Goal: Task Accomplishment & Management: Complete application form

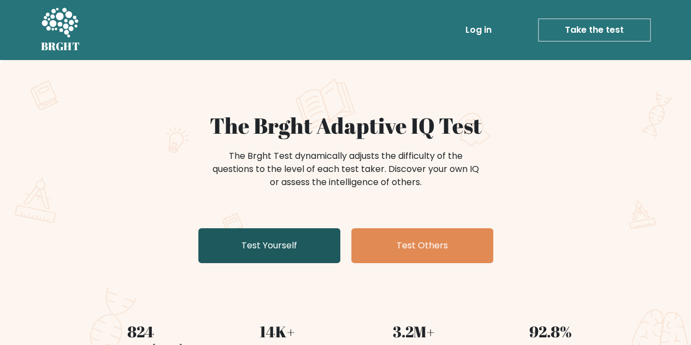
click at [309, 240] on link "Test Yourself" at bounding box center [269, 245] width 142 height 35
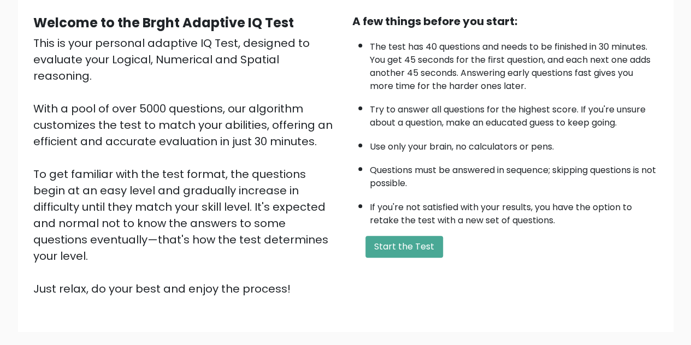
scroll to position [109, 0]
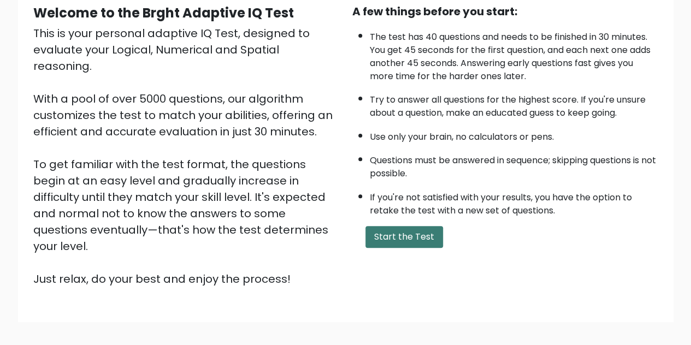
click at [414, 238] on button "Start the Test" at bounding box center [405, 237] width 78 height 22
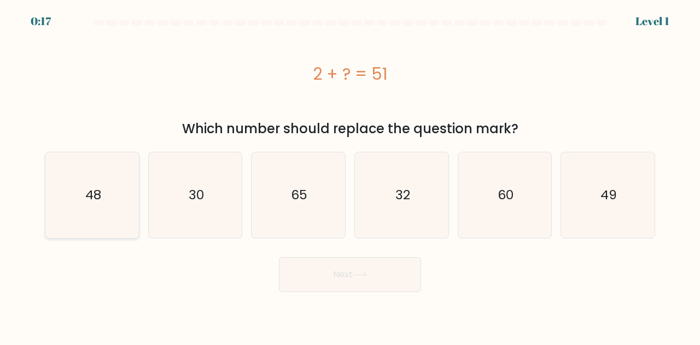
click at [96, 196] on text "48" at bounding box center [93, 195] width 16 height 18
click at [350, 175] on input "a. 48" at bounding box center [350, 174] width 1 height 3
radio input "true"
click at [321, 284] on button "Next" at bounding box center [350, 274] width 142 height 35
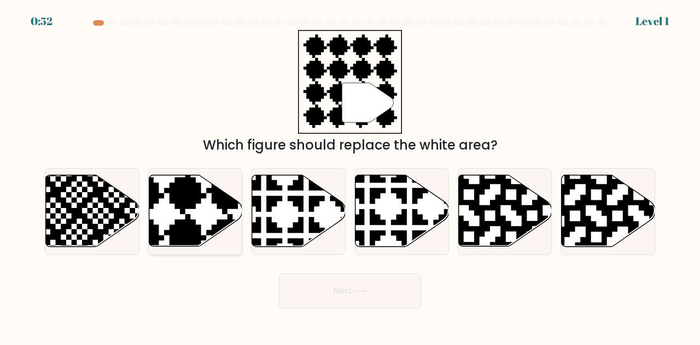
click at [184, 207] on icon at bounding box center [163, 172] width 169 height 169
click at [350, 175] on input "b." at bounding box center [350, 174] width 1 height 3
radio input "true"
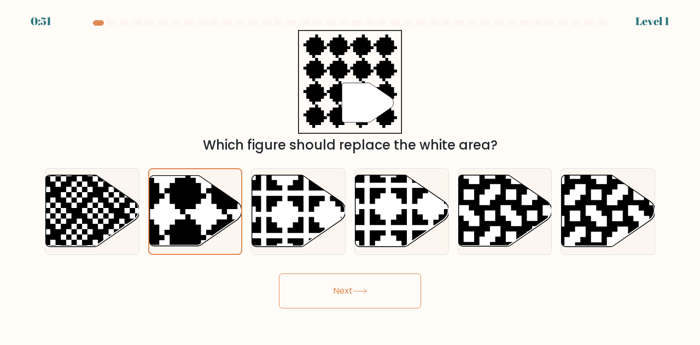
click at [375, 284] on button "Next" at bounding box center [350, 291] width 142 height 35
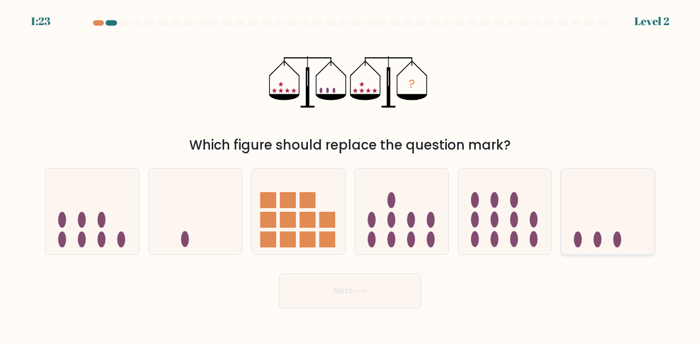
click at [620, 239] on ellipse at bounding box center [617, 240] width 8 height 16
click at [350, 175] on input "f." at bounding box center [350, 174] width 1 height 3
radio input "true"
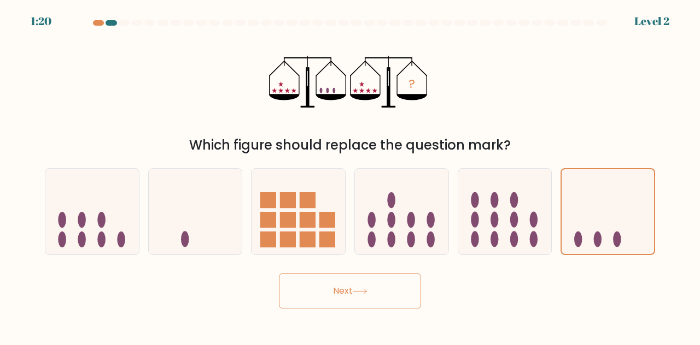
click at [402, 291] on button "Next" at bounding box center [350, 291] width 142 height 35
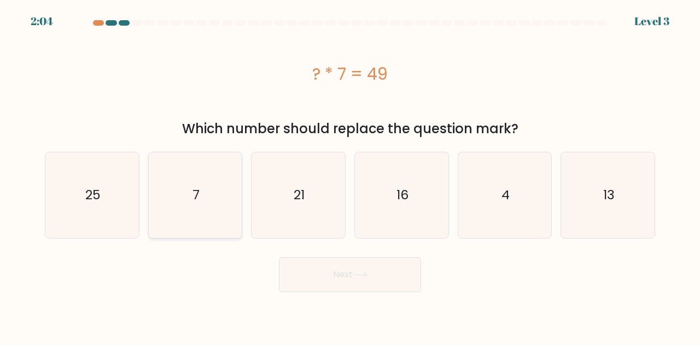
click at [202, 183] on icon "7" at bounding box center [195, 195] width 86 height 86
click at [350, 175] on input "b. 7" at bounding box center [350, 174] width 1 height 3
radio input "true"
click at [322, 279] on button "Next" at bounding box center [350, 274] width 142 height 35
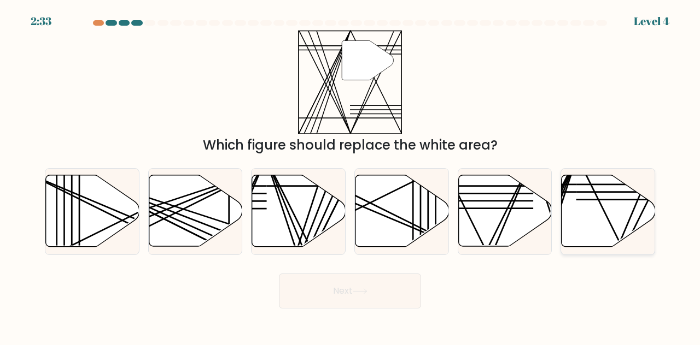
click at [597, 224] on icon at bounding box center [607, 211] width 93 height 72
click at [350, 175] on input "f." at bounding box center [350, 174] width 1 height 3
radio input "true"
click at [422, 285] on div "Next" at bounding box center [349, 288] width 623 height 40
click at [401, 290] on button "Next" at bounding box center [350, 291] width 142 height 35
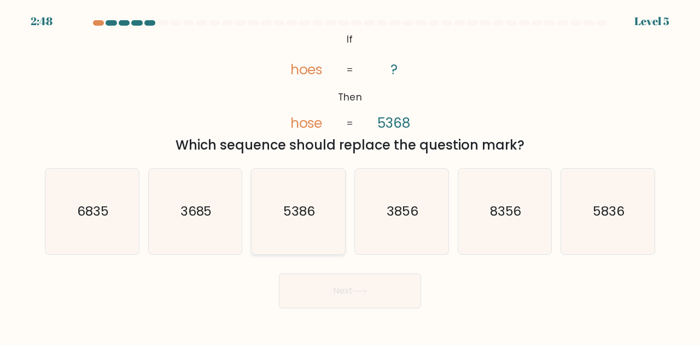
click at [325, 218] on icon "5386" at bounding box center [298, 212] width 86 height 86
click at [350, 175] on input "c. 5386" at bounding box center [350, 174] width 1 height 3
radio input "true"
click at [361, 297] on button "Next" at bounding box center [350, 291] width 142 height 35
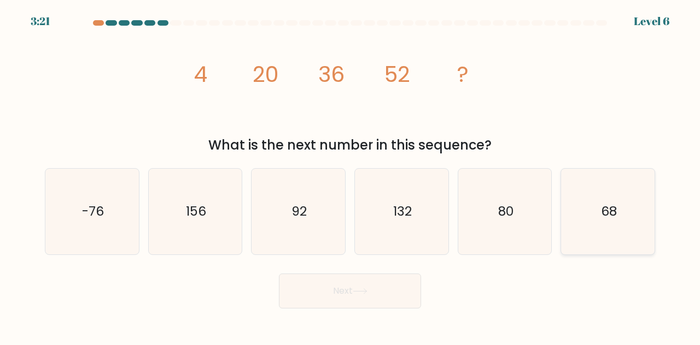
click at [643, 223] on icon "68" at bounding box center [608, 212] width 86 height 86
click at [350, 175] on input "f. 68" at bounding box center [350, 174] width 1 height 3
radio input "true"
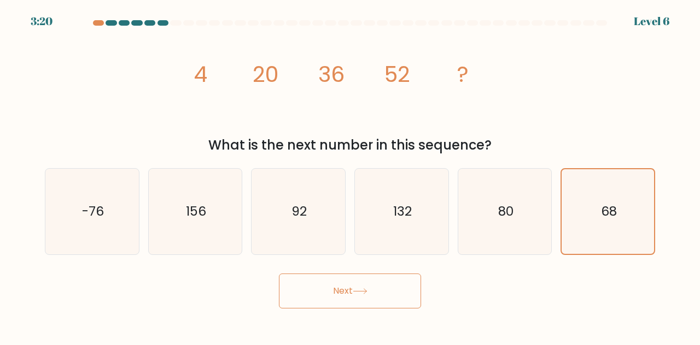
click at [393, 290] on button "Next" at bounding box center [350, 291] width 142 height 35
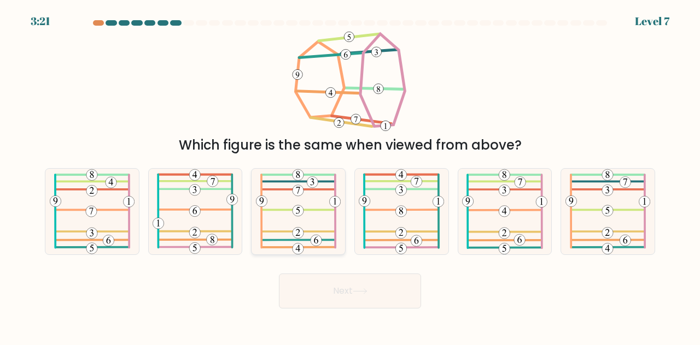
click at [304, 216] on icon at bounding box center [298, 212] width 85 height 86
click at [350, 175] on input "c." at bounding box center [350, 174] width 1 height 3
radio input "true"
click at [340, 273] on div "Next" at bounding box center [349, 288] width 623 height 40
click at [345, 279] on button "Next" at bounding box center [350, 291] width 142 height 35
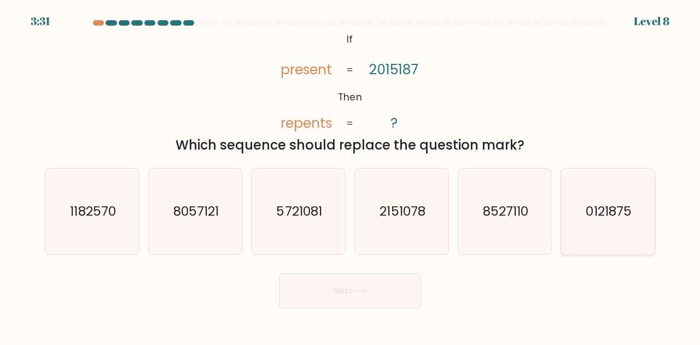
click at [604, 216] on text "0121875" at bounding box center [608, 211] width 45 height 18
click at [350, 175] on input "f. 0121875" at bounding box center [350, 174] width 1 height 3
radio input "true"
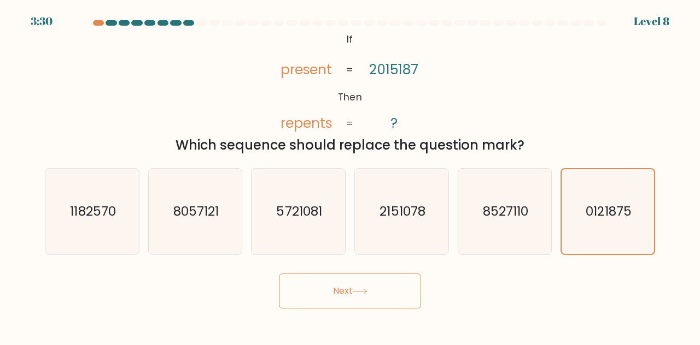
click at [408, 303] on button "Next" at bounding box center [350, 291] width 142 height 35
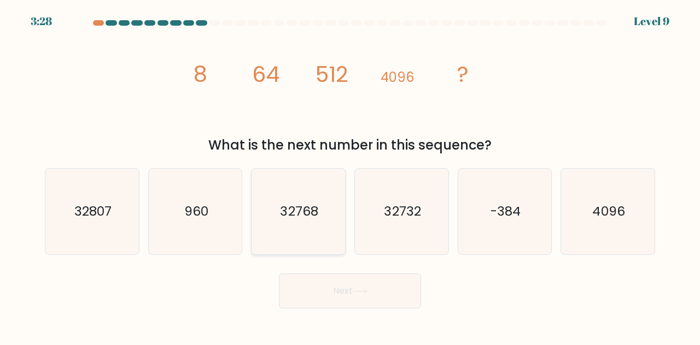
click at [299, 205] on text "32768" at bounding box center [299, 211] width 38 height 18
click at [350, 175] on input "c. 32768" at bounding box center [350, 174] width 1 height 3
radio input "true"
click at [330, 298] on button "Next" at bounding box center [350, 291] width 142 height 35
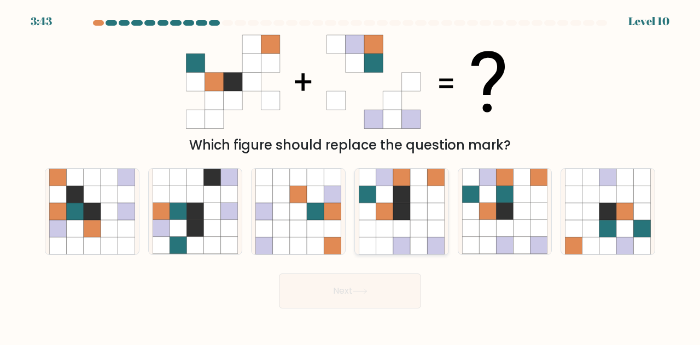
click at [379, 210] on icon at bounding box center [383, 211] width 17 height 17
click at [350, 175] on input "d." at bounding box center [350, 174] width 1 height 3
radio input "true"
click at [381, 296] on button "Next" at bounding box center [350, 291] width 142 height 35
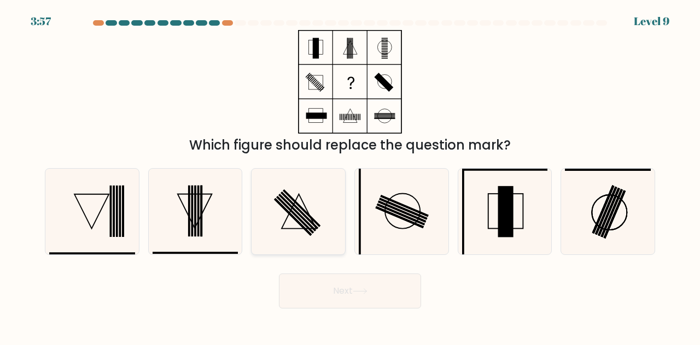
click at [338, 221] on icon at bounding box center [298, 212] width 86 height 86
click at [350, 175] on input "c." at bounding box center [350, 174] width 1 height 3
radio input "true"
drag, startPoint x: 332, startPoint y: 295, endPoint x: 356, endPoint y: 221, distance: 77.4
click at [333, 290] on button "Next" at bounding box center [350, 291] width 142 height 35
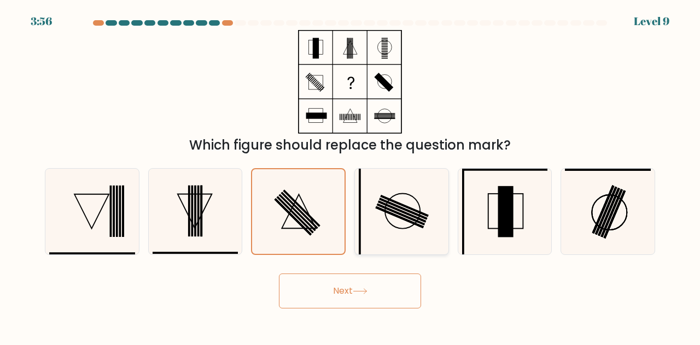
click at [360, 220] on rect at bounding box center [487, 211] width 255 height 255
click at [350, 175] on input "d." at bounding box center [350, 174] width 1 height 3
radio input "true"
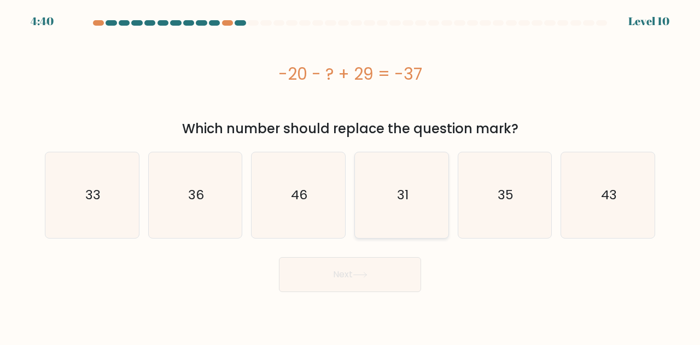
click at [407, 224] on icon "31" at bounding box center [402, 195] width 86 height 86
click at [350, 175] on input "d. 31" at bounding box center [350, 174] width 1 height 3
radio input "true"
drag, startPoint x: 381, startPoint y: 286, endPoint x: 400, endPoint y: 241, distance: 49.0
click at [382, 285] on button "Next" at bounding box center [350, 274] width 142 height 35
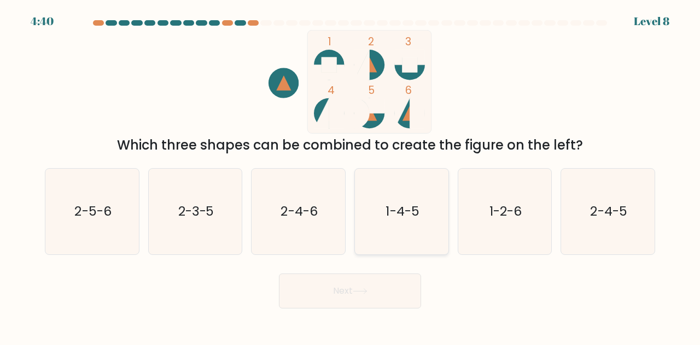
click at [407, 220] on icon "1-4-5" at bounding box center [402, 212] width 86 height 86
click at [350, 175] on input "d. 1-4-5" at bounding box center [350, 174] width 1 height 3
radio input "true"
click at [391, 280] on button "Next" at bounding box center [350, 291] width 142 height 35
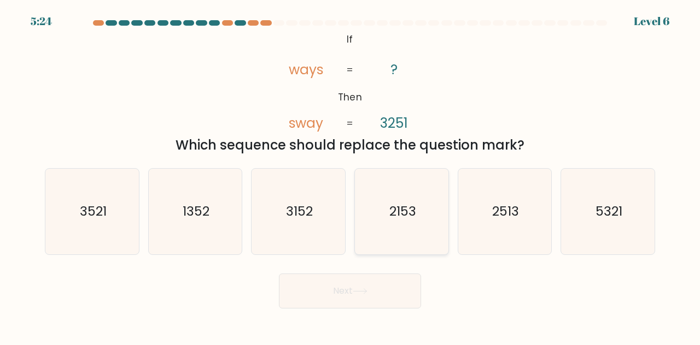
click at [411, 234] on icon "2153" at bounding box center [402, 212] width 86 height 86
click at [350, 175] on input "d. 2153" at bounding box center [350, 174] width 1 height 3
radio input "true"
click at [395, 278] on button "Next" at bounding box center [350, 291] width 142 height 35
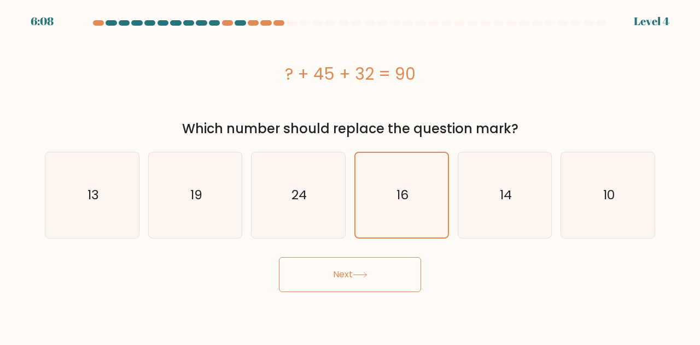
drag, startPoint x: 392, startPoint y: 280, endPoint x: 393, endPoint y: 275, distance: 5.7
click at [392, 278] on button "Next" at bounding box center [350, 274] width 142 height 35
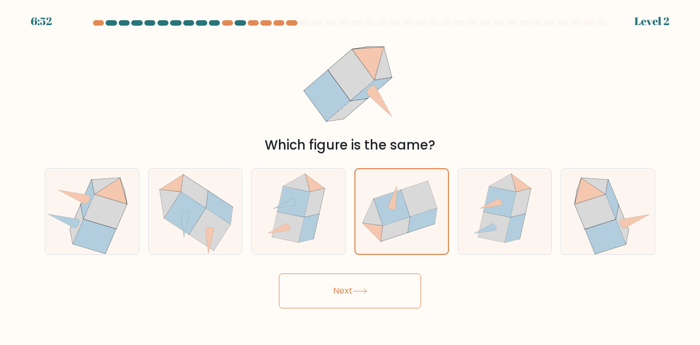
click at [393, 274] on button "Next" at bounding box center [350, 291] width 142 height 35
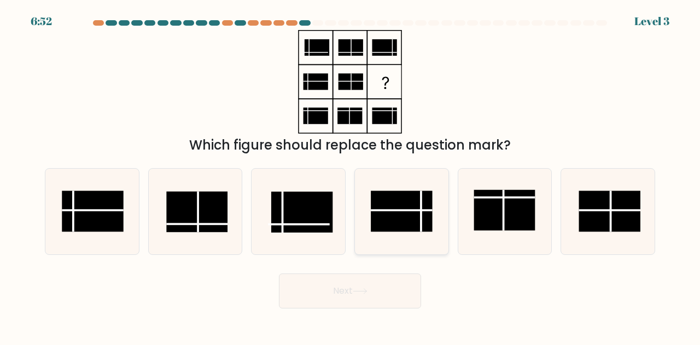
drag, startPoint x: 406, startPoint y: 231, endPoint x: 404, endPoint y: 248, distance: 17.0
click at [407, 230] on rect at bounding box center [401, 211] width 61 height 41
click at [350, 175] on input "d." at bounding box center [350, 174] width 1 height 3
radio input "true"
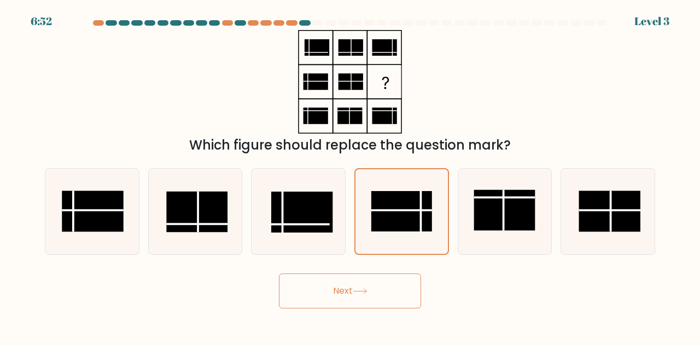
drag, startPoint x: 390, startPoint y: 284, endPoint x: 397, endPoint y: 258, distance: 26.1
click at [390, 282] on button "Next" at bounding box center [350, 291] width 142 height 35
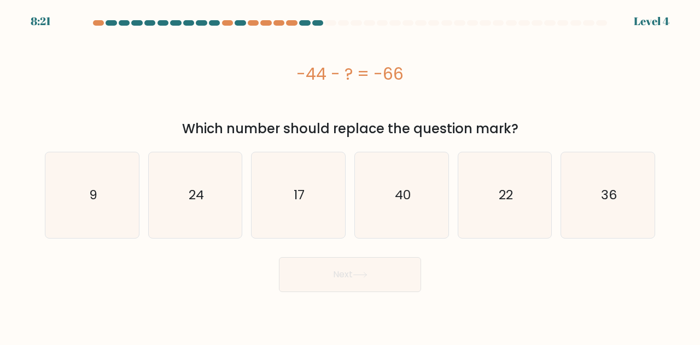
click at [405, 234] on icon "40" at bounding box center [402, 195] width 86 height 86
click at [350, 175] on input "d. 40" at bounding box center [350, 174] width 1 height 3
radio input "true"
drag, startPoint x: 387, startPoint y: 286, endPoint x: 408, endPoint y: 233, distance: 56.2
click at [389, 283] on button "Next" at bounding box center [350, 274] width 142 height 35
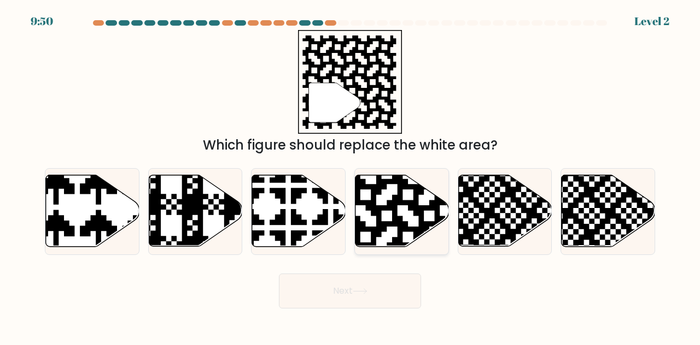
drag, startPoint x: 387, startPoint y: 279, endPoint x: 410, endPoint y: 224, distance: 60.3
click at [389, 274] on button "Next" at bounding box center [350, 291] width 142 height 35
click at [410, 224] on icon at bounding box center [401, 211] width 93 height 72
click at [350, 175] on input "d." at bounding box center [350, 174] width 1 height 3
radio input "true"
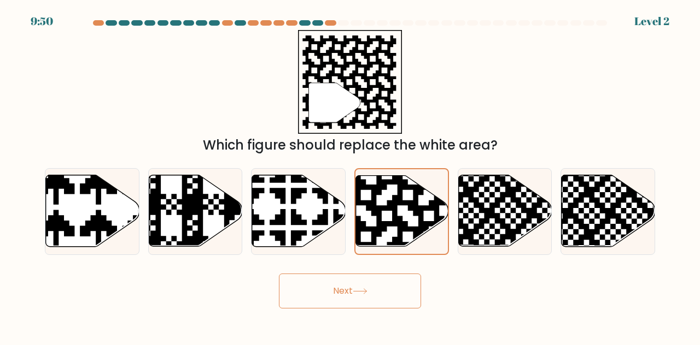
click at [385, 289] on button "Next" at bounding box center [350, 291] width 142 height 35
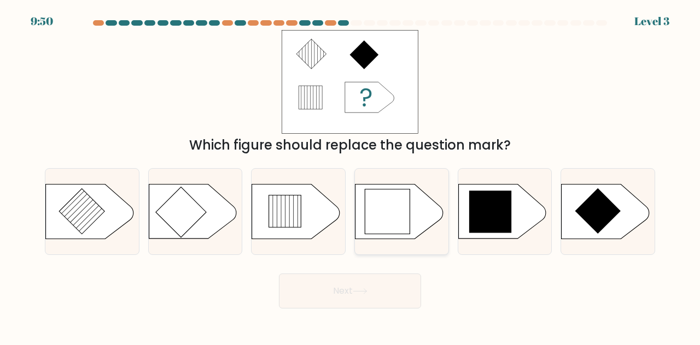
click at [411, 227] on icon at bounding box center [398, 211] width 87 height 55
click at [350, 175] on input "d." at bounding box center [350, 174] width 1 height 3
radio input "true"
drag, startPoint x: 389, startPoint y: 287, endPoint x: 404, endPoint y: 240, distance: 50.1
click at [389, 283] on button "Next" at bounding box center [350, 291] width 142 height 35
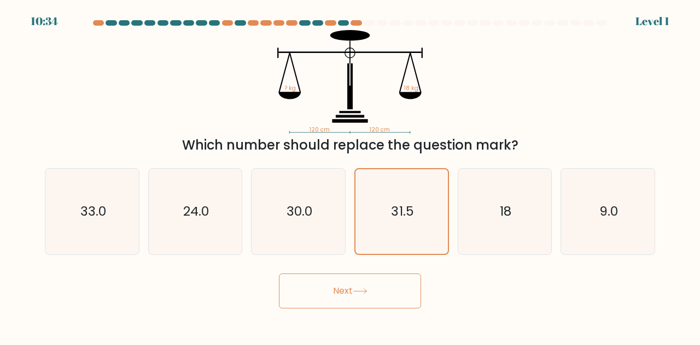
click at [378, 291] on button "Next" at bounding box center [350, 291] width 142 height 35
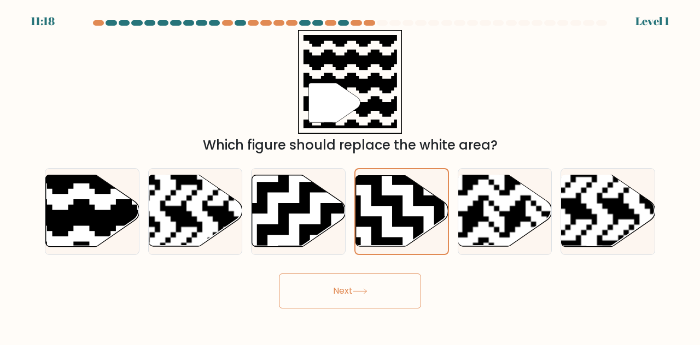
drag, startPoint x: 385, startPoint y: 295, endPoint x: 393, endPoint y: 273, distance: 24.1
click at [385, 292] on button "Next" at bounding box center [350, 291] width 142 height 35
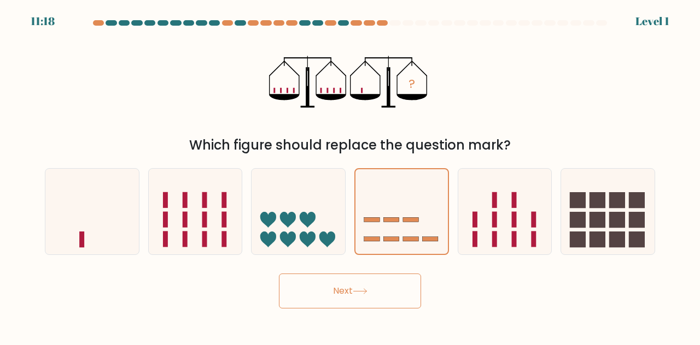
drag, startPoint x: 386, startPoint y: 295, endPoint x: 390, endPoint y: 285, distance: 10.4
click at [388, 289] on button "Next" at bounding box center [350, 291] width 142 height 35
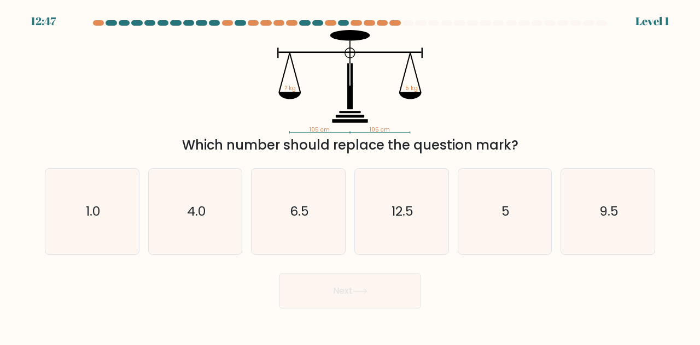
click at [413, 229] on icon "12.5" at bounding box center [402, 212] width 86 height 86
click at [350, 175] on input "d. 12.5" at bounding box center [350, 174] width 1 height 3
radio input "true"
click at [387, 299] on button "Next" at bounding box center [350, 291] width 142 height 35
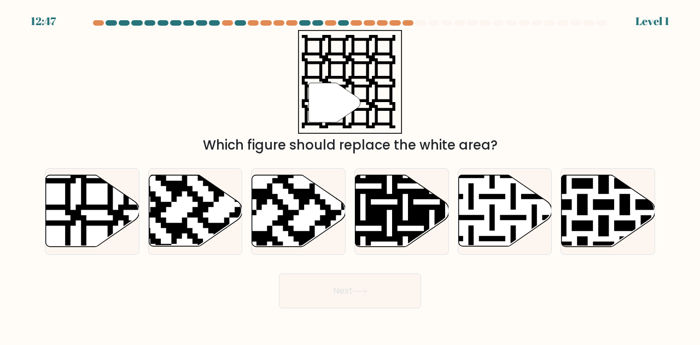
click at [409, 229] on icon at bounding box center [401, 211] width 93 height 72
click at [350, 175] on input "d." at bounding box center [350, 174] width 1 height 3
radio input "true"
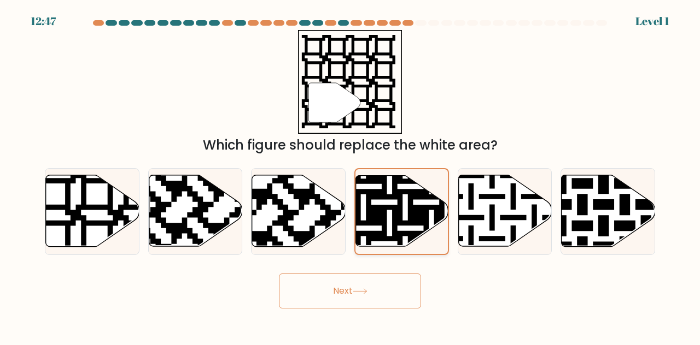
drag, startPoint x: 391, startPoint y: 286, endPoint x: 410, endPoint y: 233, distance: 55.8
click at [392, 283] on button "Next" at bounding box center [350, 291] width 142 height 35
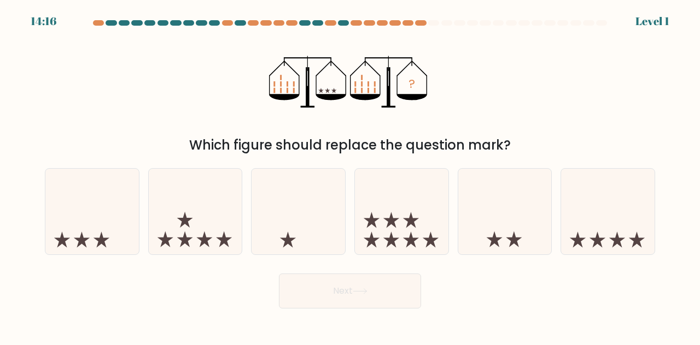
click at [412, 228] on icon at bounding box center [401, 211] width 93 height 77
click at [350, 175] on input "d." at bounding box center [350, 174] width 1 height 3
radio input "true"
drag, startPoint x: 390, startPoint y: 294, endPoint x: 409, endPoint y: 231, distance: 65.5
click at [392, 288] on button "Next" at bounding box center [350, 291] width 142 height 35
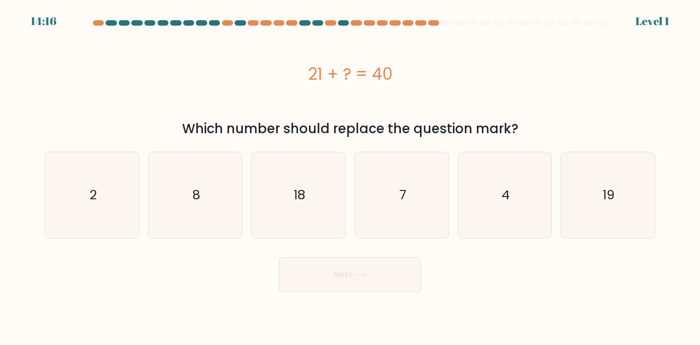
click at [410, 226] on icon "7" at bounding box center [402, 195] width 86 height 86
click at [350, 175] on input "d. 7" at bounding box center [350, 174] width 1 height 3
radio input "true"
drag, startPoint x: 378, startPoint y: 310, endPoint x: 404, endPoint y: 232, distance: 81.9
click at [380, 303] on body "14:16 Level 1 2" at bounding box center [350, 172] width 700 height 345
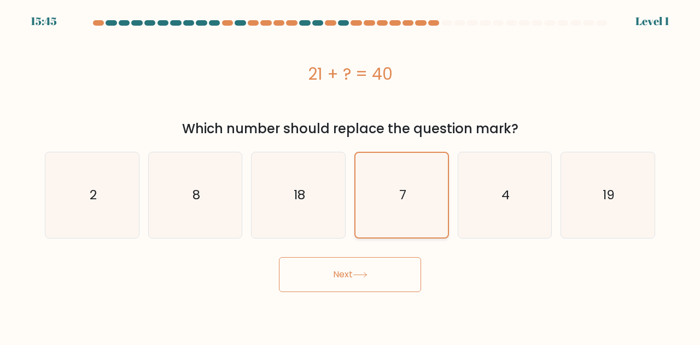
click at [405, 232] on icon "7" at bounding box center [401, 195] width 85 height 85
click at [350, 175] on input "d. 7" at bounding box center [350, 174] width 1 height 3
drag, startPoint x: 378, startPoint y: 309, endPoint x: 397, endPoint y: 258, distance: 53.8
click at [380, 303] on body "15:45 Level 1 2" at bounding box center [350, 172] width 700 height 345
click at [400, 246] on form "a. 2" at bounding box center [350, 156] width 700 height 272
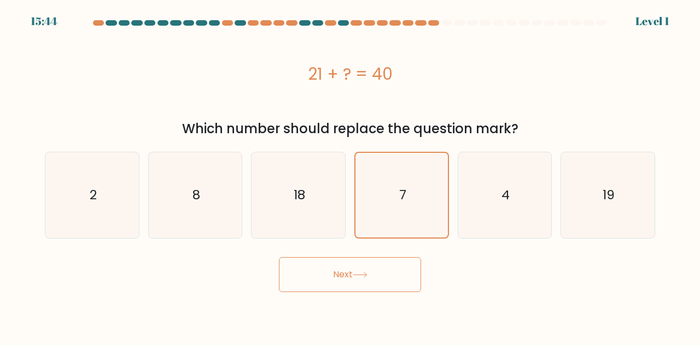
drag, startPoint x: 385, startPoint y: 277, endPoint x: 389, endPoint y: 269, distance: 8.3
click at [385, 276] on button "Next" at bounding box center [350, 274] width 142 height 35
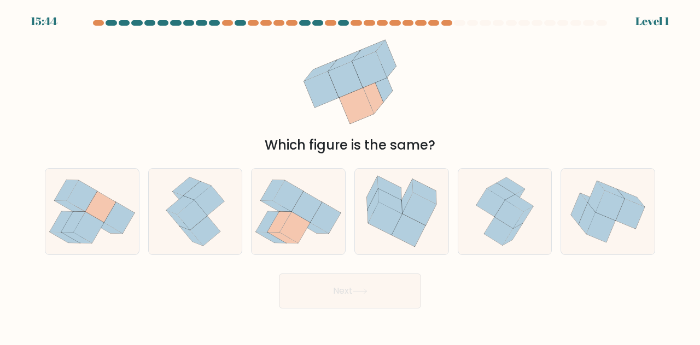
click at [402, 220] on icon at bounding box center [408, 230] width 34 height 33
click at [350, 175] on input "d." at bounding box center [350, 174] width 1 height 3
radio input "true"
click at [384, 286] on button "Next" at bounding box center [350, 291] width 142 height 35
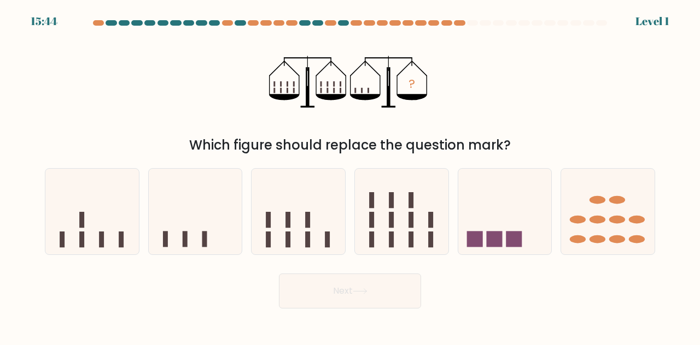
click at [400, 235] on icon at bounding box center [401, 211] width 93 height 77
click at [350, 175] on input "d." at bounding box center [350, 174] width 1 height 3
radio input "true"
click at [381, 292] on button "Next" at bounding box center [350, 291] width 142 height 35
click at [398, 230] on icon at bounding box center [401, 211] width 92 height 77
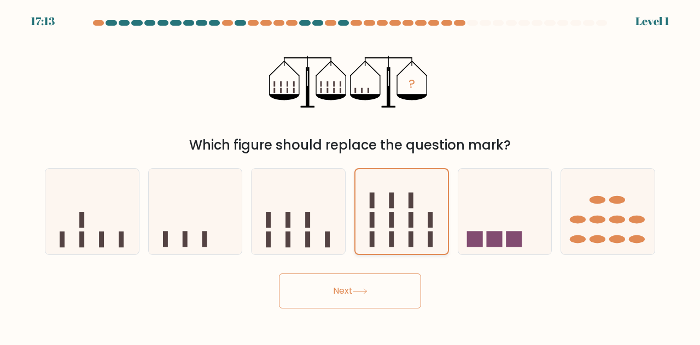
click at [350, 175] on input "d." at bounding box center [350, 174] width 1 height 3
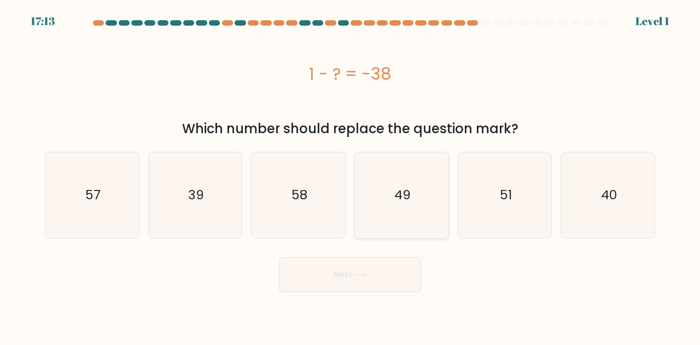
click at [381, 286] on button "Next" at bounding box center [350, 274] width 142 height 35
click at [408, 222] on icon "49" at bounding box center [402, 195] width 86 height 86
click at [350, 175] on input "d. 49" at bounding box center [350, 174] width 1 height 3
radio input "true"
click at [388, 284] on button "Next" at bounding box center [350, 274] width 142 height 35
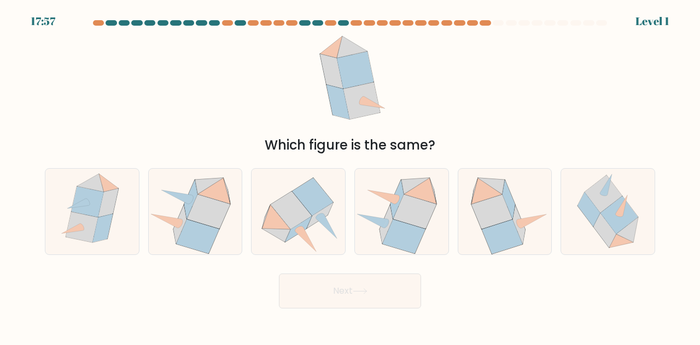
click at [336, 277] on button "Next" at bounding box center [350, 291] width 142 height 35
click at [330, 286] on button "Next" at bounding box center [350, 291] width 142 height 35
click at [337, 238] on icon at bounding box center [297, 211] width 93 height 85
click at [350, 175] on input "c." at bounding box center [350, 174] width 1 height 3
radio input "true"
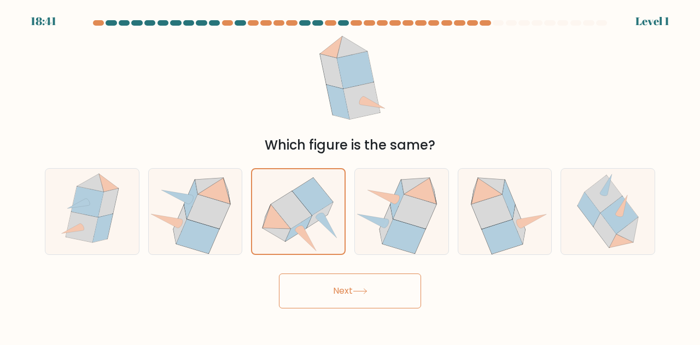
click at [333, 292] on button "Next" at bounding box center [350, 291] width 142 height 35
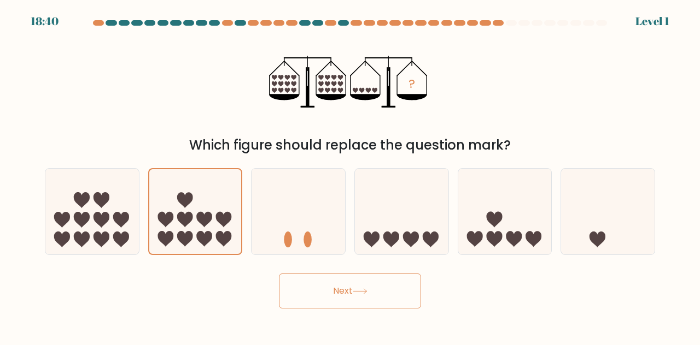
click at [315, 273] on div "Next" at bounding box center [349, 288] width 623 height 40
click at [325, 279] on button "Next" at bounding box center [350, 291] width 142 height 35
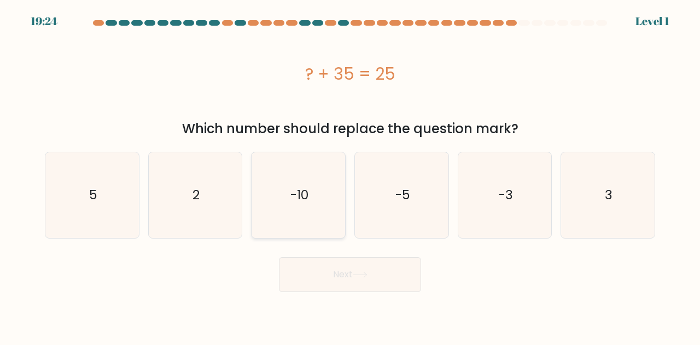
click at [334, 233] on icon "-10" at bounding box center [298, 195] width 86 height 86
click at [350, 175] on input "c. -10" at bounding box center [350, 174] width 1 height 3
radio input "true"
click at [333, 267] on button "Next" at bounding box center [350, 274] width 142 height 35
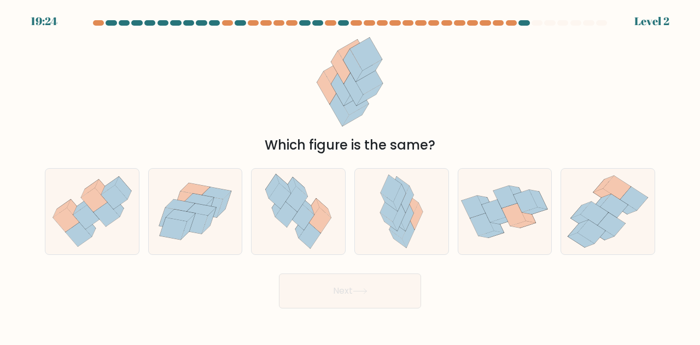
click at [371, 218] on div at bounding box center [401, 211] width 95 height 87
click at [350, 175] on input "d." at bounding box center [350, 174] width 1 height 3
radio input "true"
drag, startPoint x: 348, startPoint y: 278, endPoint x: 398, endPoint y: 232, distance: 67.3
click at [349, 277] on button "Next" at bounding box center [350, 291] width 142 height 35
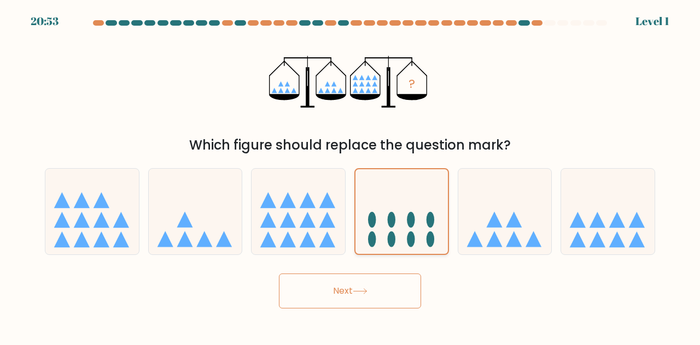
drag, startPoint x: 398, startPoint y: 232, endPoint x: 408, endPoint y: 241, distance: 13.1
click at [374, 291] on button "Next" at bounding box center [350, 291] width 142 height 35
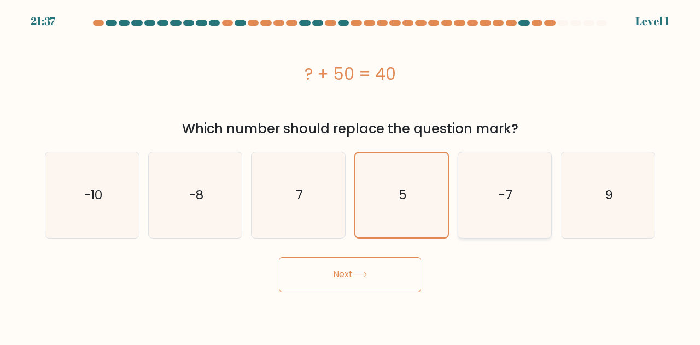
click at [512, 230] on icon "-7" at bounding box center [505, 195] width 86 height 86
click at [350, 175] on input "e. -7" at bounding box center [350, 174] width 1 height 3
radio input "true"
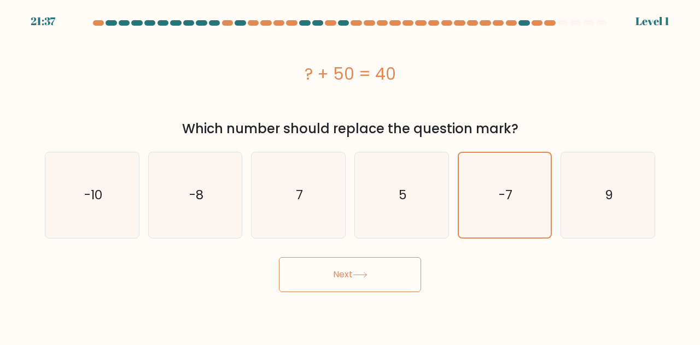
click at [396, 278] on button "Next" at bounding box center [350, 274] width 142 height 35
click at [521, 173] on icon "-7" at bounding box center [504, 195] width 85 height 85
click at [350, 173] on input "e. -7" at bounding box center [350, 174] width 1 height 3
click at [409, 220] on icon "5" at bounding box center [402, 195] width 86 height 86
click at [350, 175] on input "d. 5" at bounding box center [350, 174] width 1 height 3
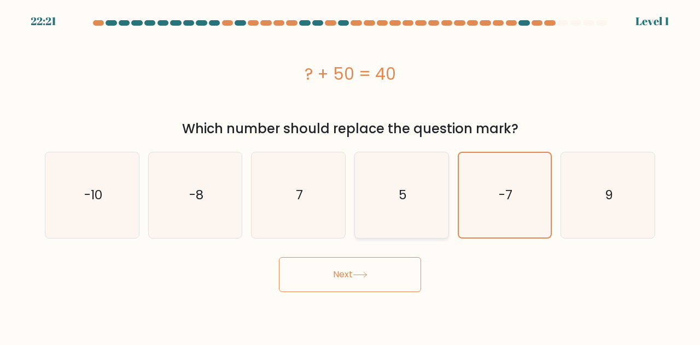
radio input "true"
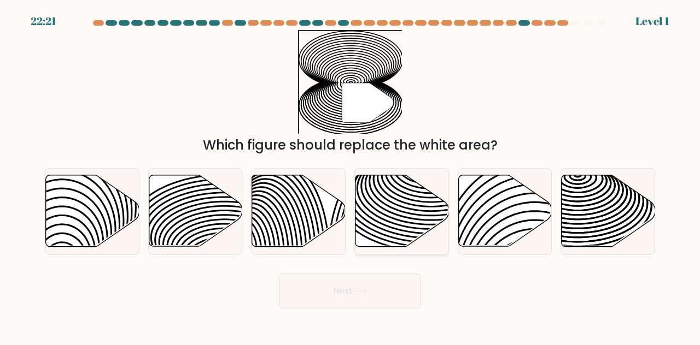
drag, startPoint x: 404, startPoint y: 241, endPoint x: 385, endPoint y: 219, distance: 29.5
click at [392, 271] on div "Next" at bounding box center [349, 288] width 623 height 40
click at [384, 210] on icon at bounding box center [401, 211] width 93 height 72
click at [350, 175] on input "d." at bounding box center [350, 174] width 1 height 3
radio input "true"
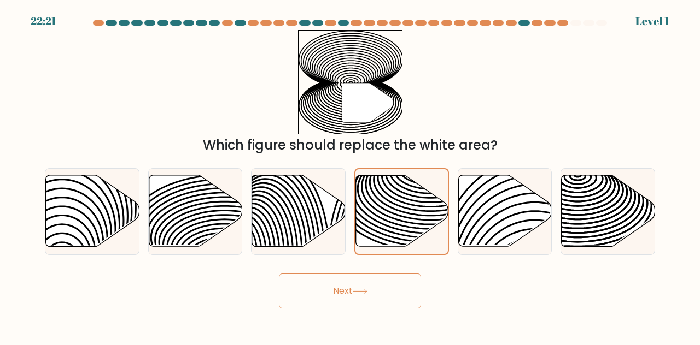
click at [368, 271] on div "Next" at bounding box center [349, 288] width 623 height 40
click at [377, 246] on icon at bounding box center [402, 211] width 92 height 70
click at [350, 175] on input "d." at bounding box center [350, 174] width 1 height 3
click at [374, 285] on button "Next" at bounding box center [350, 291] width 142 height 35
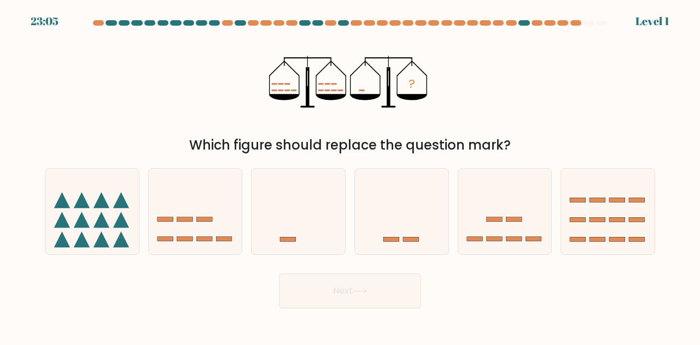
drag, startPoint x: 327, startPoint y: 240, endPoint x: 344, endPoint y: 271, distance: 34.8
click at [328, 240] on icon at bounding box center [297, 211] width 93 height 77
click at [350, 175] on input "c." at bounding box center [350, 174] width 1 height 3
radio input "true"
drag, startPoint x: 356, startPoint y: 290, endPoint x: 345, endPoint y: 256, distance: 35.4
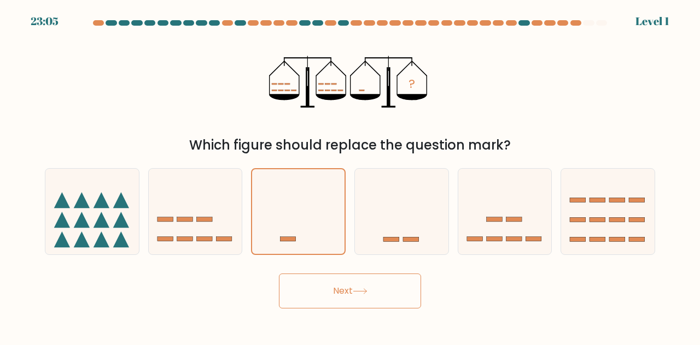
click at [356, 289] on icon at bounding box center [359, 292] width 15 height 6
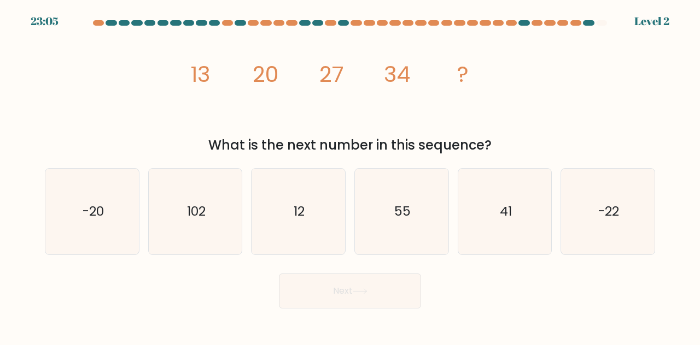
click at [333, 240] on icon "12" at bounding box center [298, 212] width 86 height 86
click at [350, 175] on input "c. 12" at bounding box center [350, 174] width 1 height 3
radio input "true"
click at [346, 272] on div "Next" at bounding box center [349, 288] width 623 height 40
drag, startPoint x: 349, startPoint y: 286, endPoint x: 337, endPoint y: 237, distance: 51.0
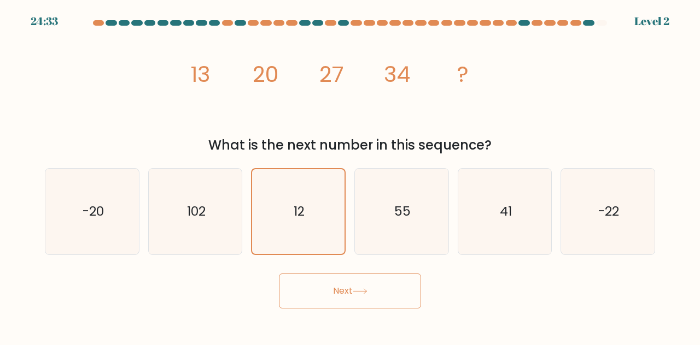
click at [349, 284] on button "Next" at bounding box center [350, 291] width 142 height 35
click at [337, 236] on icon "12" at bounding box center [298, 211] width 85 height 85
click at [350, 175] on input "c. 12" at bounding box center [350, 174] width 1 height 3
